Goal: Information Seeking & Learning: Learn about a topic

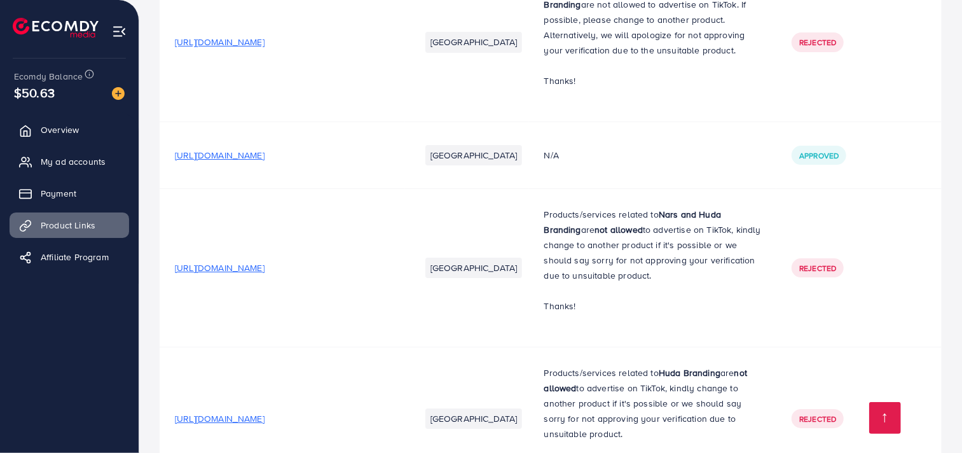
scroll to position [15401, 0]
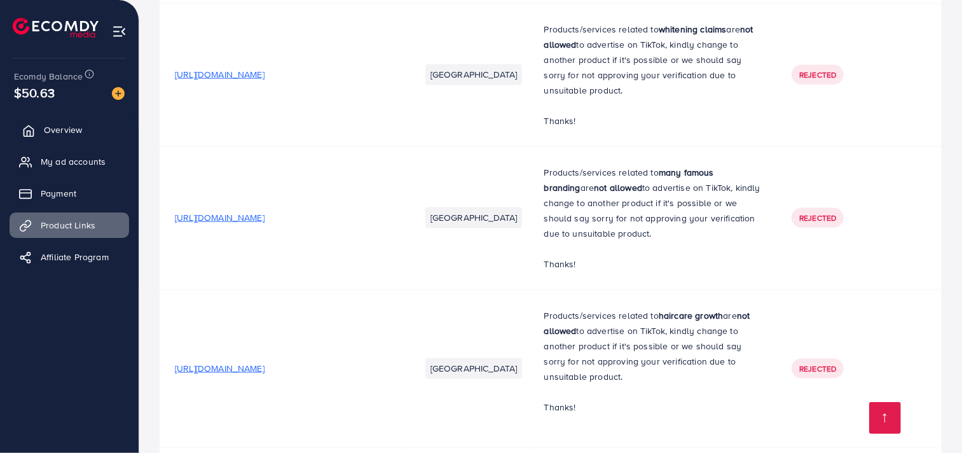
click at [105, 125] on link "Overview" at bounding box center [70, 129] width 120 height 25
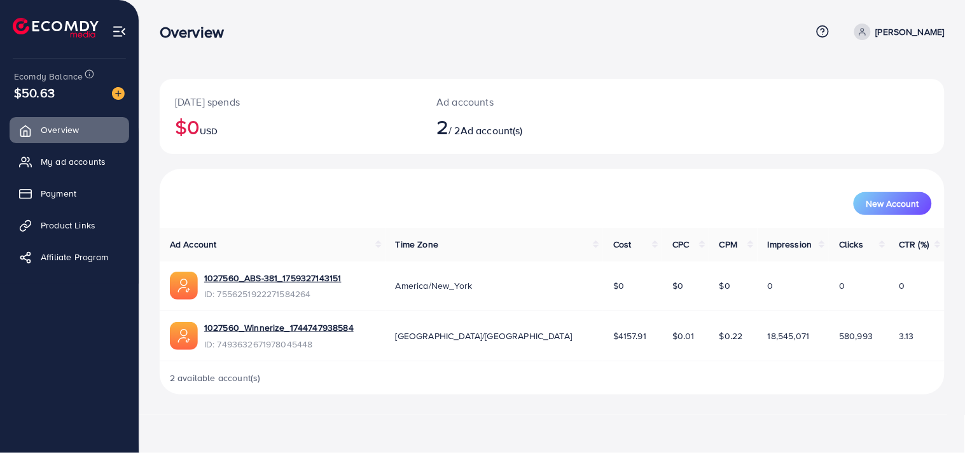
click at [100, 145] on ul "Overview My ad accounts Payment Product Links Affiliate Program" at bounding box center [69, 197] width 139 height 171
click at [93, 165] on span "My ad accounts" at bounding box center [76, 161] width 65 height 13
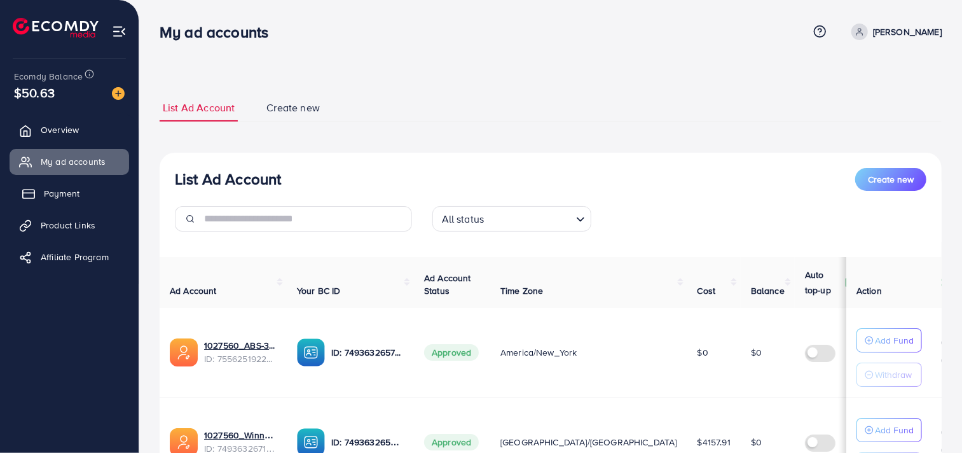
click at [102, 202] on link "Payment" at bounding box center [70, 193] width 120 height 25
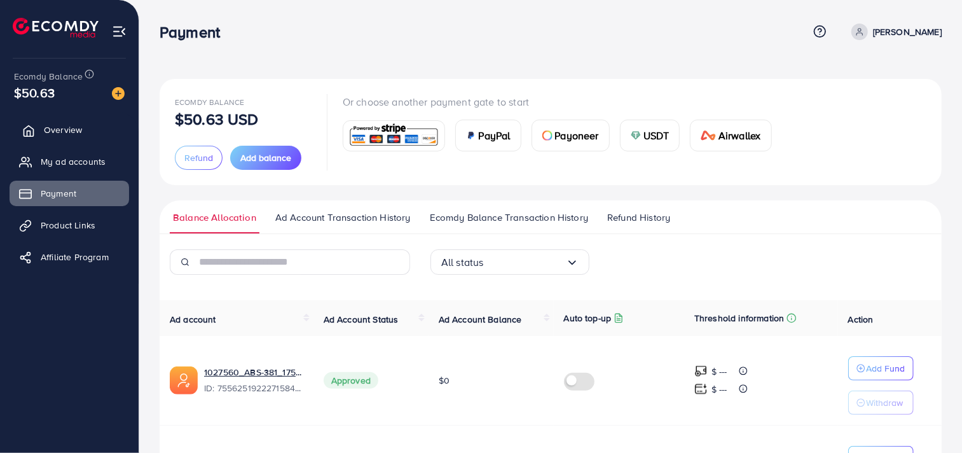
click at [80, 128] on span "Overview" at bounding box center [63, 129] width 38 height 13
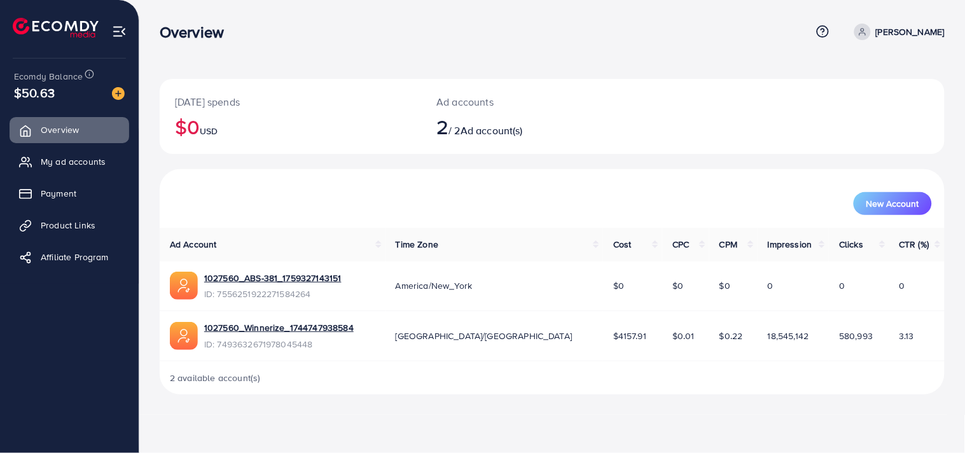
click at [937, 422] on div "Overview Help Center Contact Support Term and policy About Us Abdullah malik Pr…" at bounding box center [482, 226] width 965 height 453
click at [937, 423] on div "Overview Help Center Contact Support Term and policy About Us Abdullah malik Pr…" at bounding box center [482, 226] width 965 height 453
click at [73, 172] on link "My ad accounts" at bounding box center [70, 161] width 120 height 25
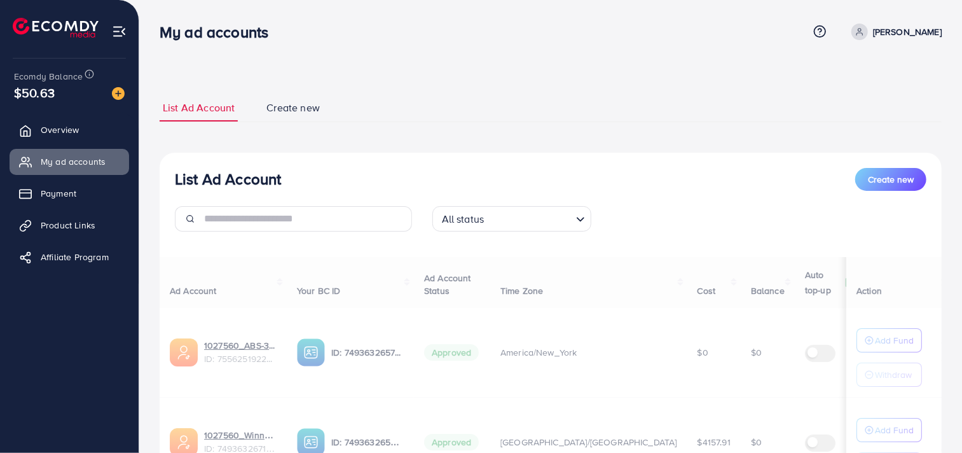
scroll to position [129, 0]
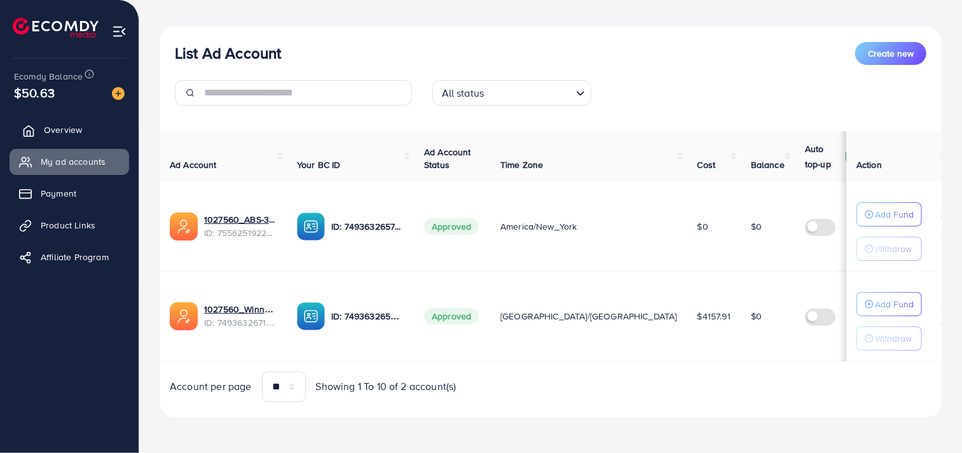
click at [73, 131] on span "Overview" at bounding box center [63, 129] width 38 height 13
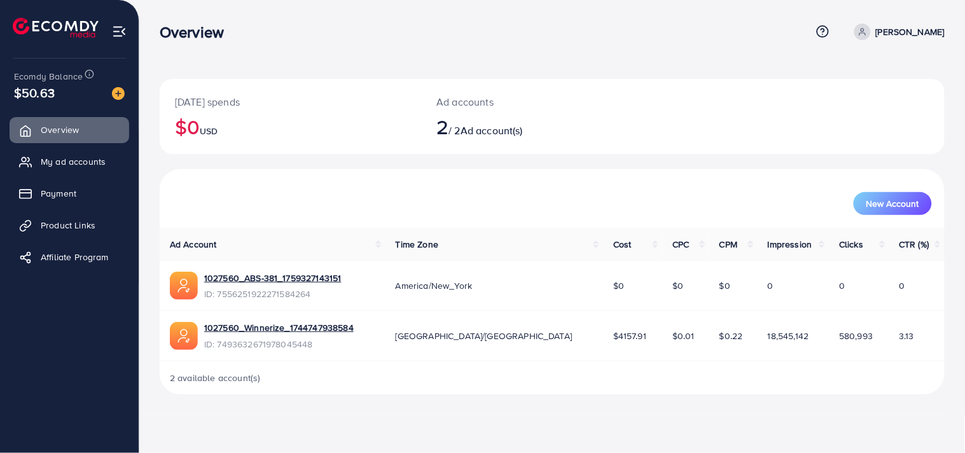
click at [899, 395] on div "[DATE] spends $0 USD Ad accounts 2 / 2 Ad account(s) New Account Ad Account Tim…" at bounding box center [552, 207] width 826 height 415
click at [79, 158] on span "My ad accounts" at bounding box center [76, 161] width 65 height 13
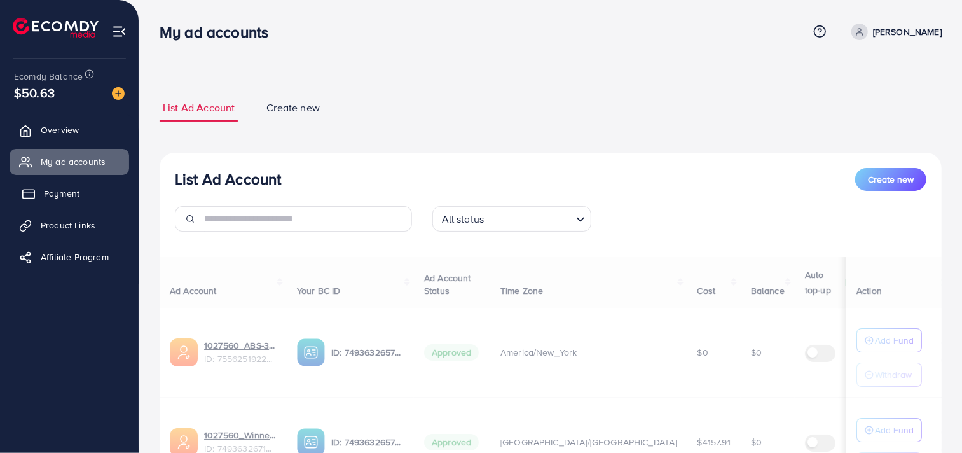
click at [66, 187] on span "Payment" at bounding box center [62, 193] width 36 height 13
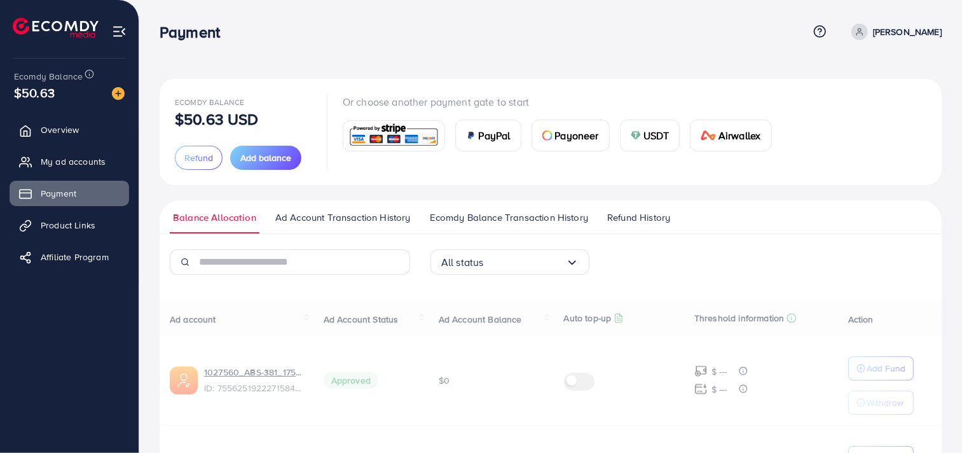
click at [827, 32] on icon at bounding box center [820, 31] width 13 height 13
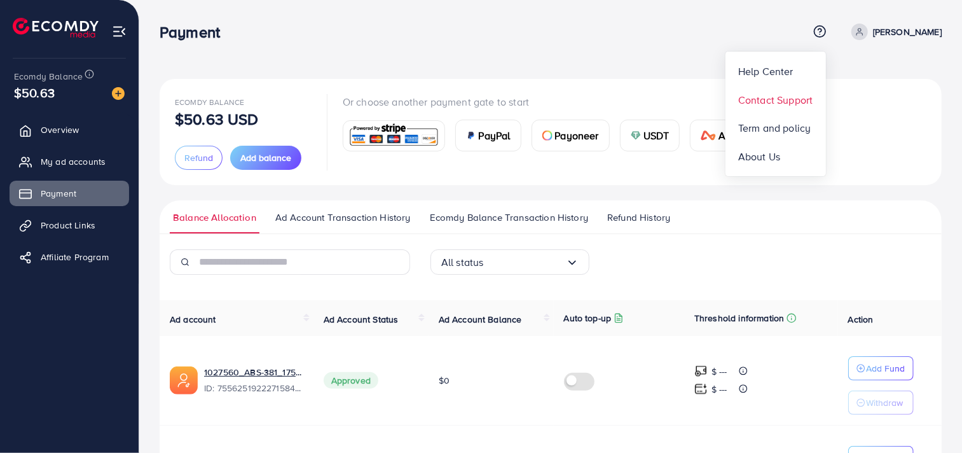
click at [812, 99] on span "Contact Support" at bounding box center [775, 99] width 74 height 15
click at [830, 24] on ul "Help Center Contact Support Term and policy About Us [PERSON_NAME] Profile Log …" at bounding box center [875, 32] width 134 height 17
click at [827, 27] on icon at bounding box center [820, 31] width 13 height 13
click at [778, 108] on link "Contact Support" at bounding box center [776, 99] width 100 height 29
click at [827, 32] on icon at bounding box center [820, 31] width 13 height 13
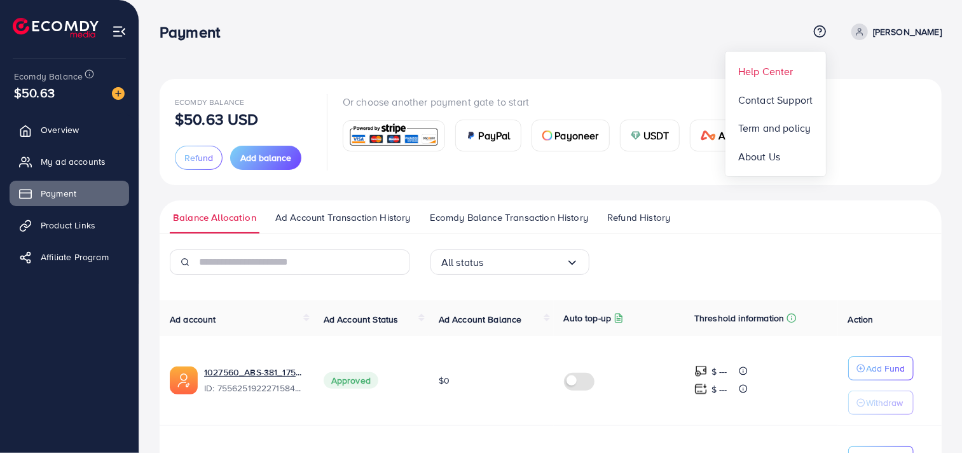
click at [781, 70] on span "Help Center" at bounding box center [765, 71] width 55 height 15
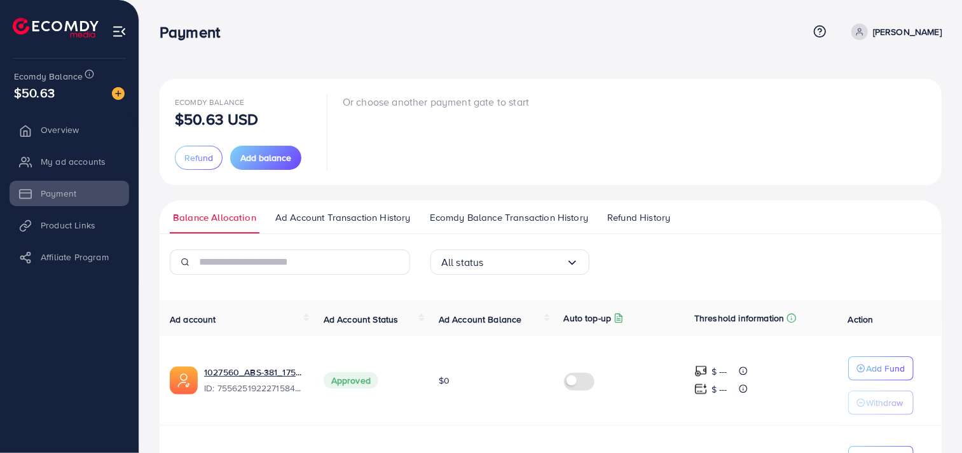
click at [74, 141] on li "Overview" at bounding box center [69, 129] width 139 height 25
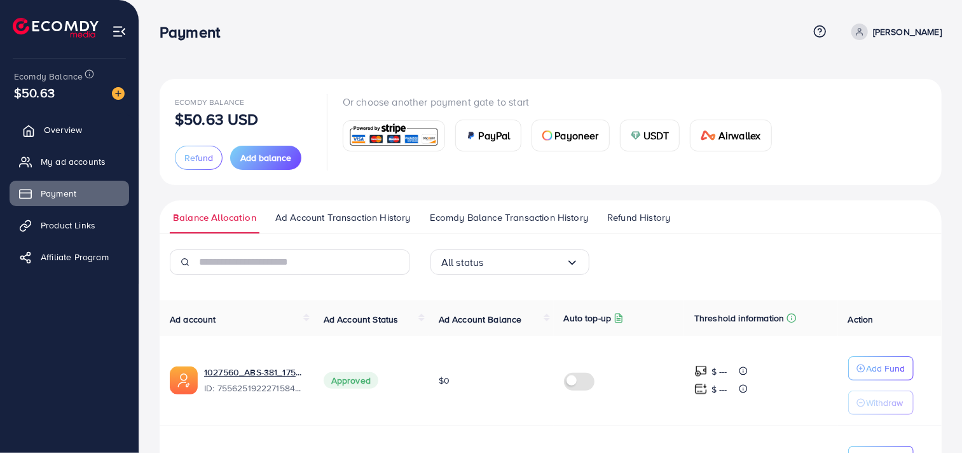
click at [64, 137] on link "Overview" at bounding box center [70, 129] width 120 height 25
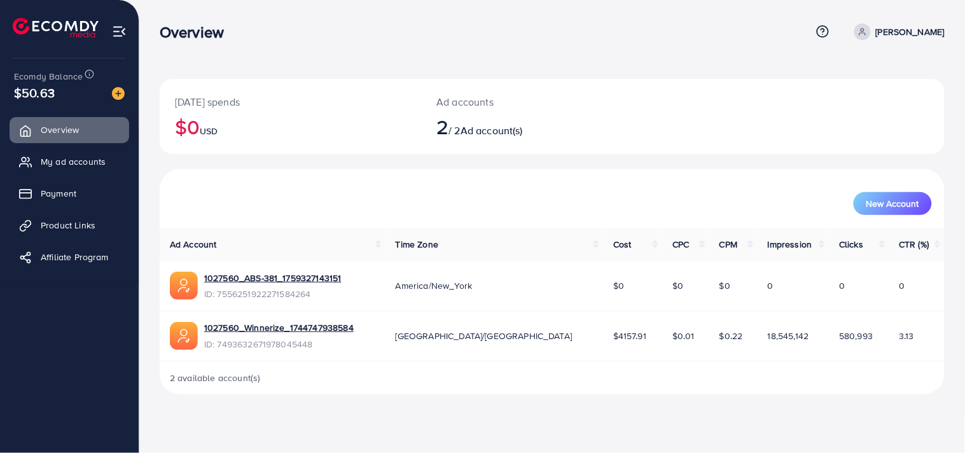
click at [878, 363] on div "2 available account(s)" at bounding box center [552, 377] width 785 height 33
click at [70, 170] on link "My ad accounts" at bounding box center [70, 161] width 120 height 25
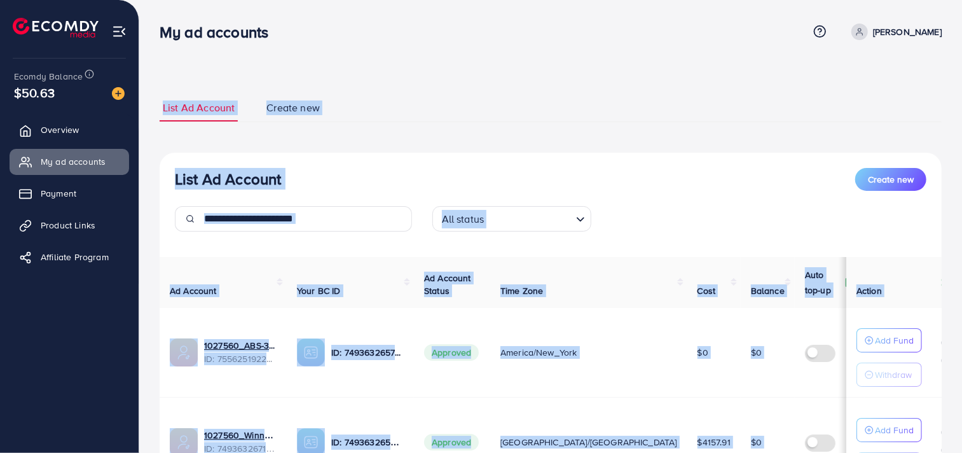
scroll to position [129, 0]
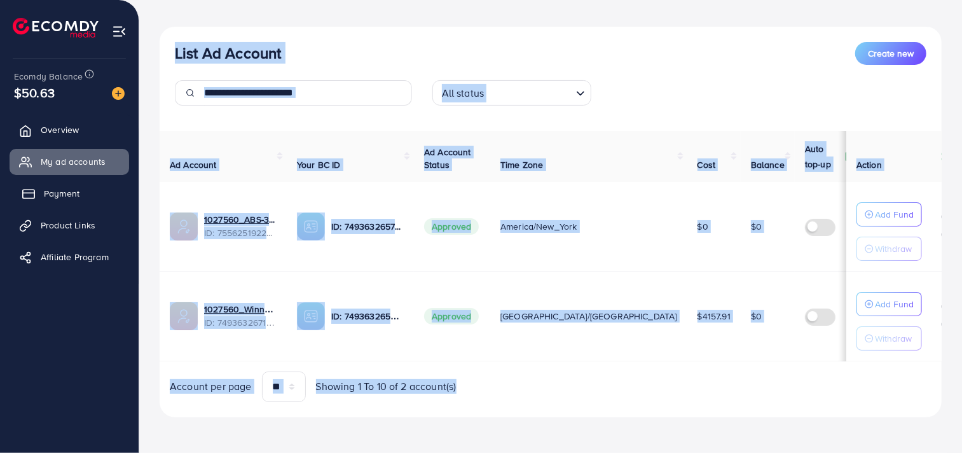
click at [76, 200] on link "Payment" at bounding box center [70, 193] width 120 height 25
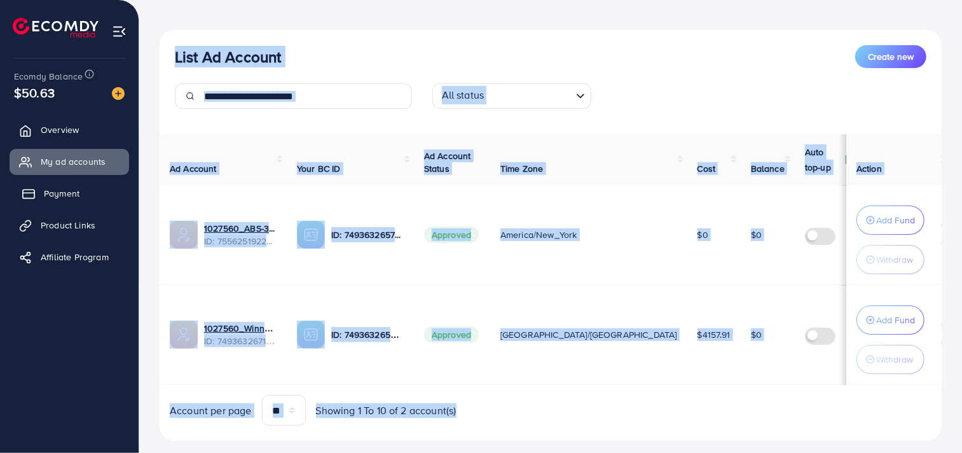
scroll to position [135, 0]
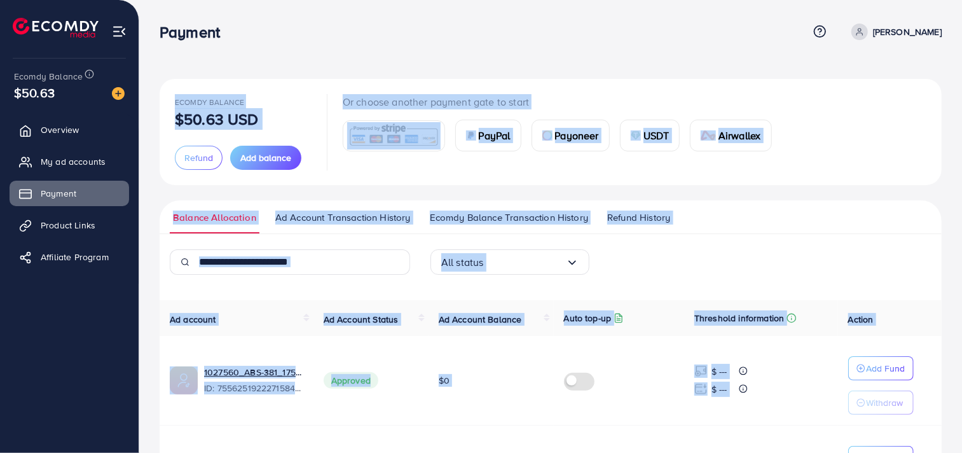
scroll to position [116, 0]
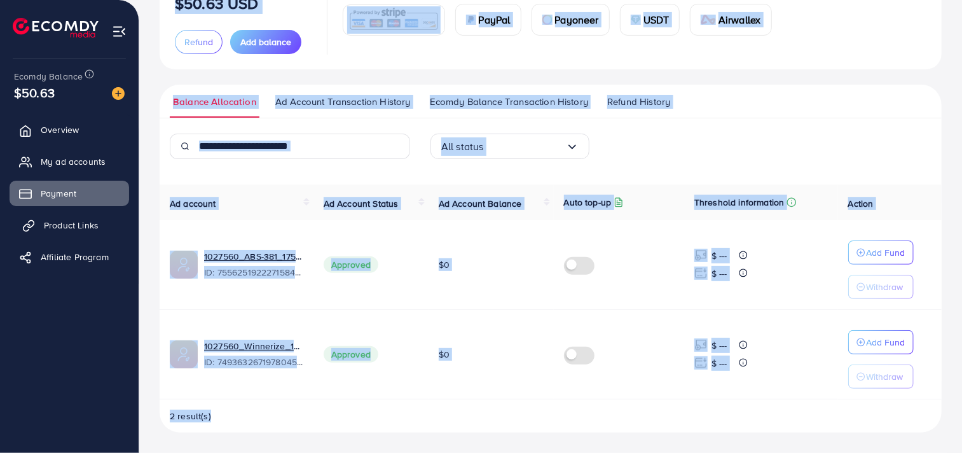
click at [75, 214] on link "Product Links" at bounding box center [70, 224] width 120 height 25
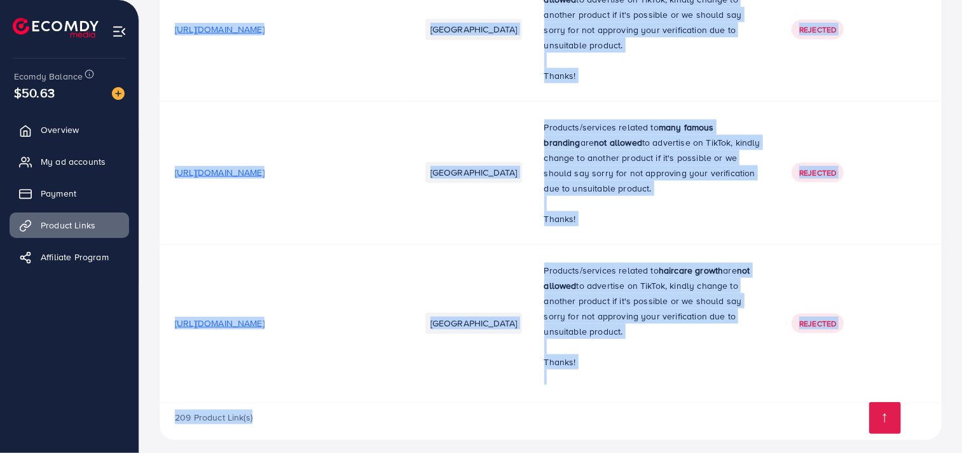
scroll to position [15455, 0]
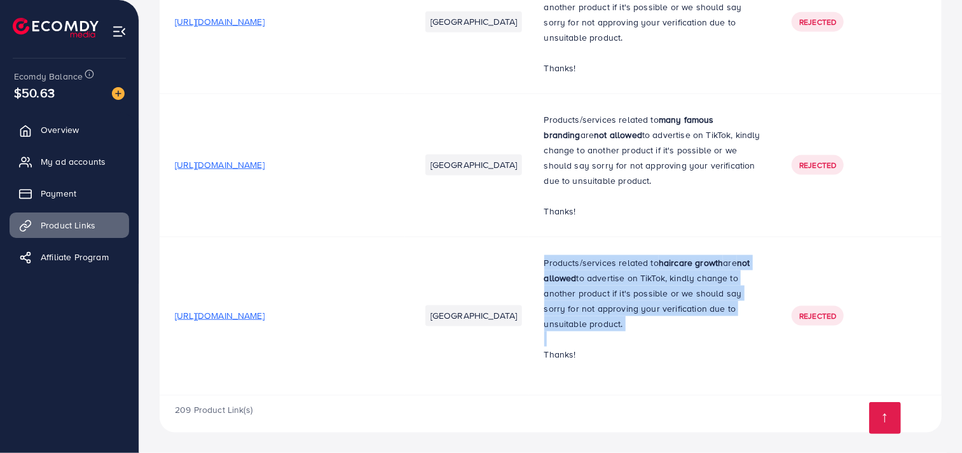
drag, startPoint x: 561, startPoint y: 264, endPoint x: 640, endPoint y: 331, distance: 103.8
click at [640, 331] on td "Products/services related to haircare growth are not allowed to advertise on Ti…" at bounding box center [653, 316] width 248 height 158
copy p "Products/services related to haircare growth are not allowed to advertise on Ti…"
click at [55, 127] on span "Overview" at bounding box center [63, 129] width 38 height 13
